Goal: Find specific page/section: Find specific page/section

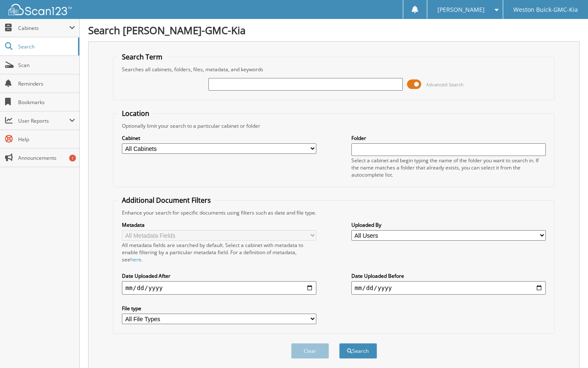
click at [256, 79] on input "text" at bounding box center [306, 84] width 195 height 13
drag, startPoint x: 268, startPoint y: 84, endPoint x: 262, endPoint y: 84, distance: 5.9
type input "524187"
click at [339, 344] on button "Search" at bounding box center [358, 352] width 38 height 16
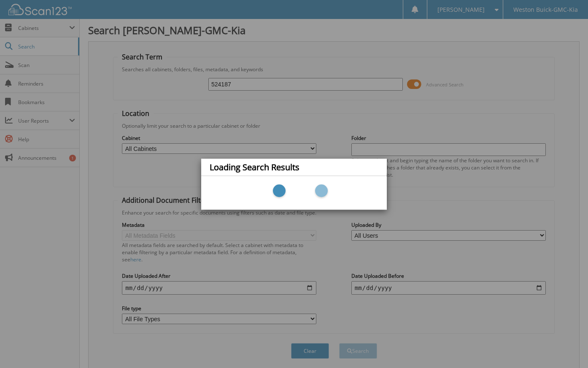
click at [298, 187] on div at bounding box center [294, 192] width 169 height 25
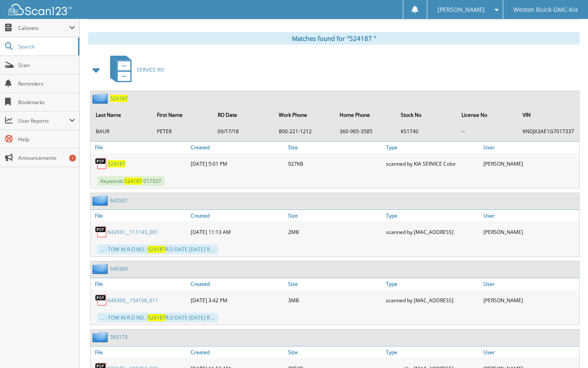
scroll to position [380, 0]
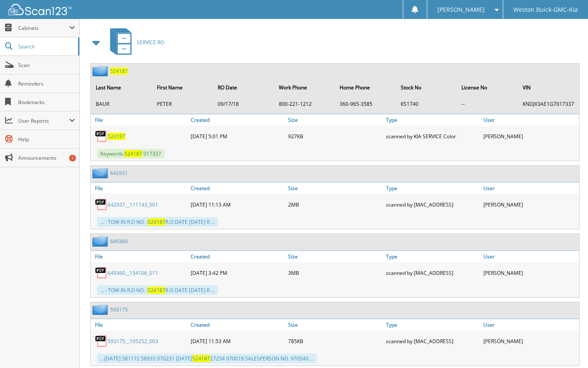
click at [114, 68] on span "5 2 4 1 8 7" at bounding box center [119, 71] width 18 height 7
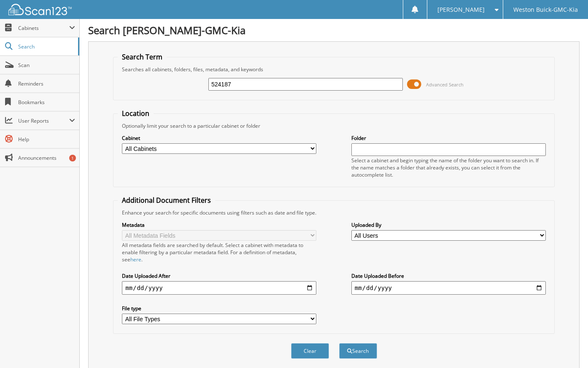
click at [229, 81] on input "524187" at bounding box center [306, 84] width 195 height 13
click at [339, 344] on button "Search" at bounding box center [358, 352] width 38 height 16
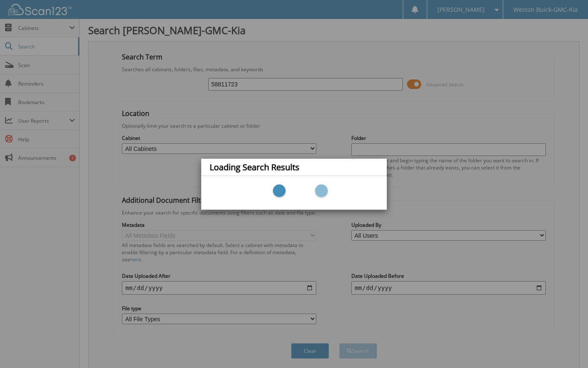
type input "58811723"
click at [255, 78] on div "Loading Search Results" at bounding box center [294, 184] width 588 height 368
click at [245, 85] on div "Loading Search Results" at bounding box center [294, 184] width 588 height 368
click at [244, 86] on div "Loading Search Results" at bounding box center [294, 184] width 588 height 368
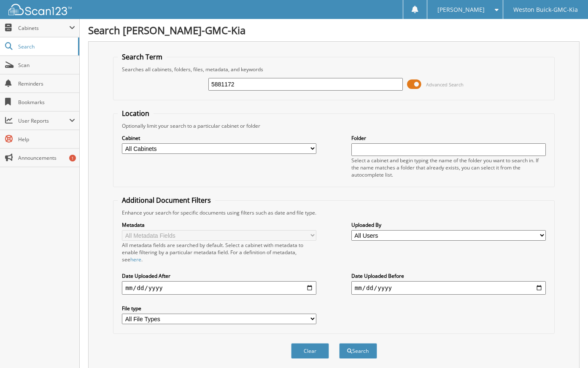
click at [243, 84] on input "5881172" at bounding box center [306, 84] width 195 height 13
click at [217, 84] on input "588117" at bounding box center [306, 84] width 195 height 13
click at [230, 83] on input "58117" at bounding box center [306, 84] width 195 height 13
type input "581172"
click at [339, 344] on button "Search" at bounding box center [358, 352] width 38 height 16
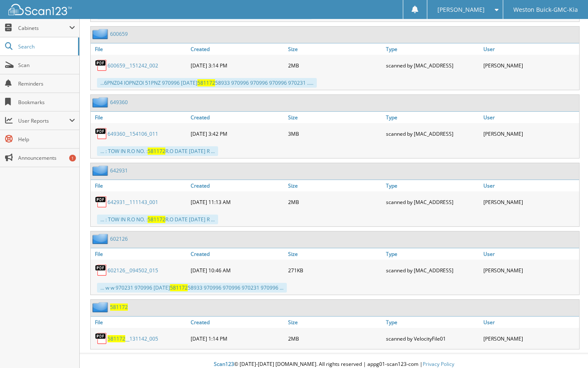
scroll to position [493, 0]
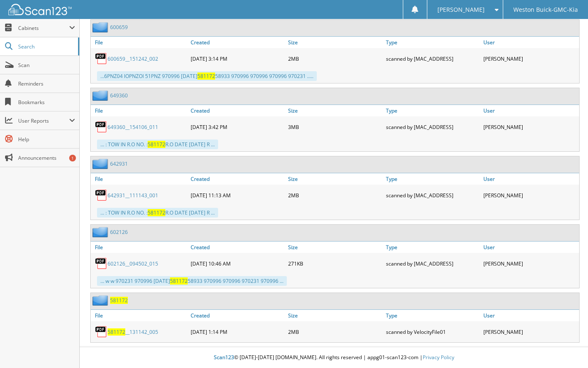
click at [126, 333] on link "581172 __131142_005" at bounding box center [133, 332] width 51 height 7
click at [120, 333] on span "581172" at bounding box center [117, 332] width 18 height 7
click at [119, 333] on span "581172" at bounding box center [117, 332] width 18 height 7
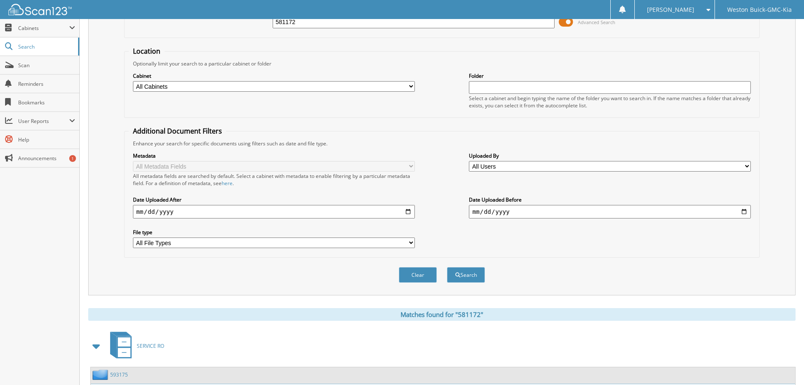
scroll to position [0, 0]
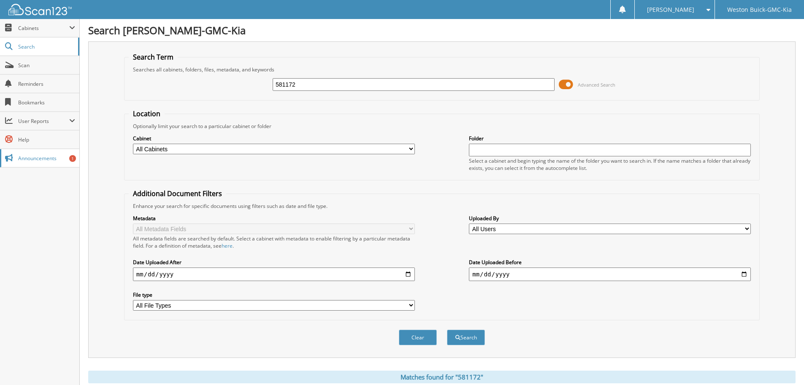
drag, startPoint x: 346, startPoint y: 81, endPoint x: 0, endPoint y: 159, distance: 354.6
type input "593175"
click at [447, 329] on button "Search" at bounding box center [466, 337] width 38 height 16
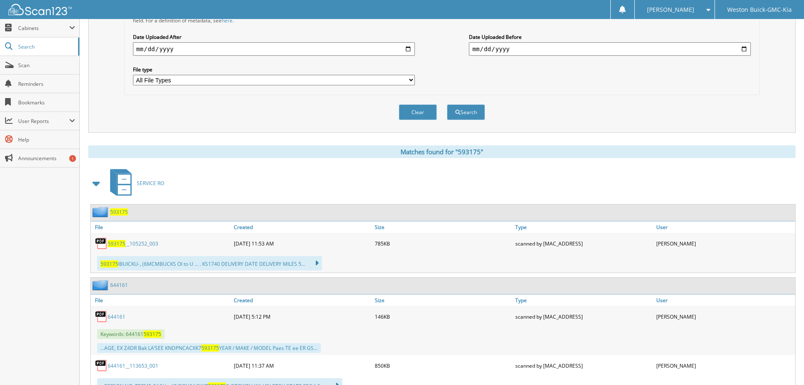
scroll to position [295, 0]
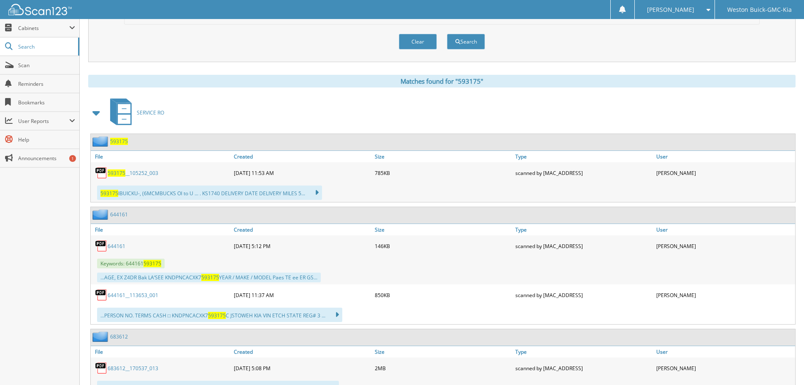
click at [127, 172] on link "593175 __105252_003" at bounding box center [133, 172] width 51 height 7
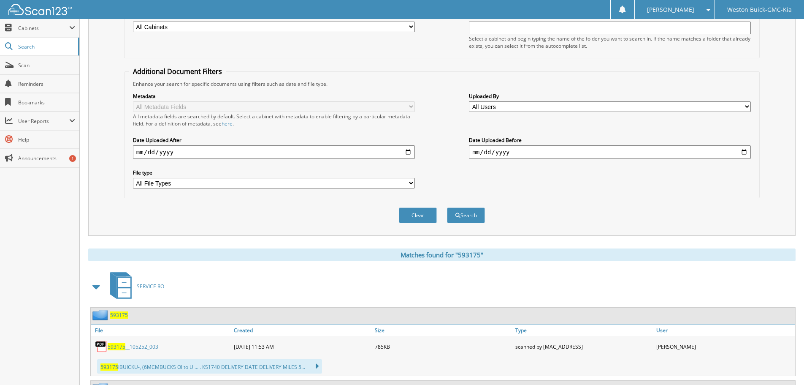
scroll to position [0, 0]
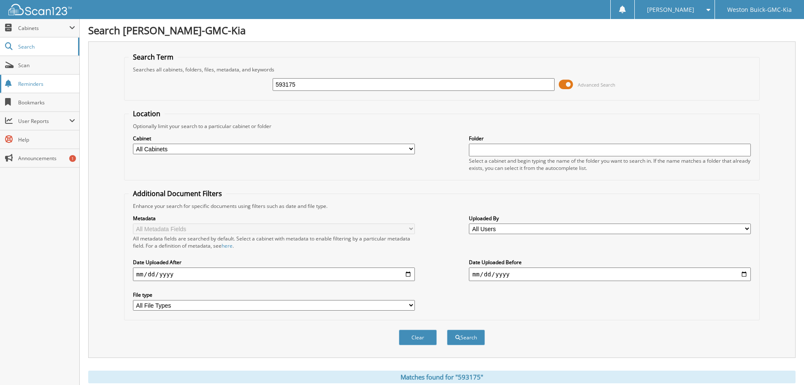
drag, startPoint x: 301, startPoint y: 86, endPoint x: 48, endPoint y: 80, distance: 253.7
type input "600659"
click at [447, 329] on button "Search" at bounding box center [466, 337] width 38 height 16
